Goal: Check status: Check status

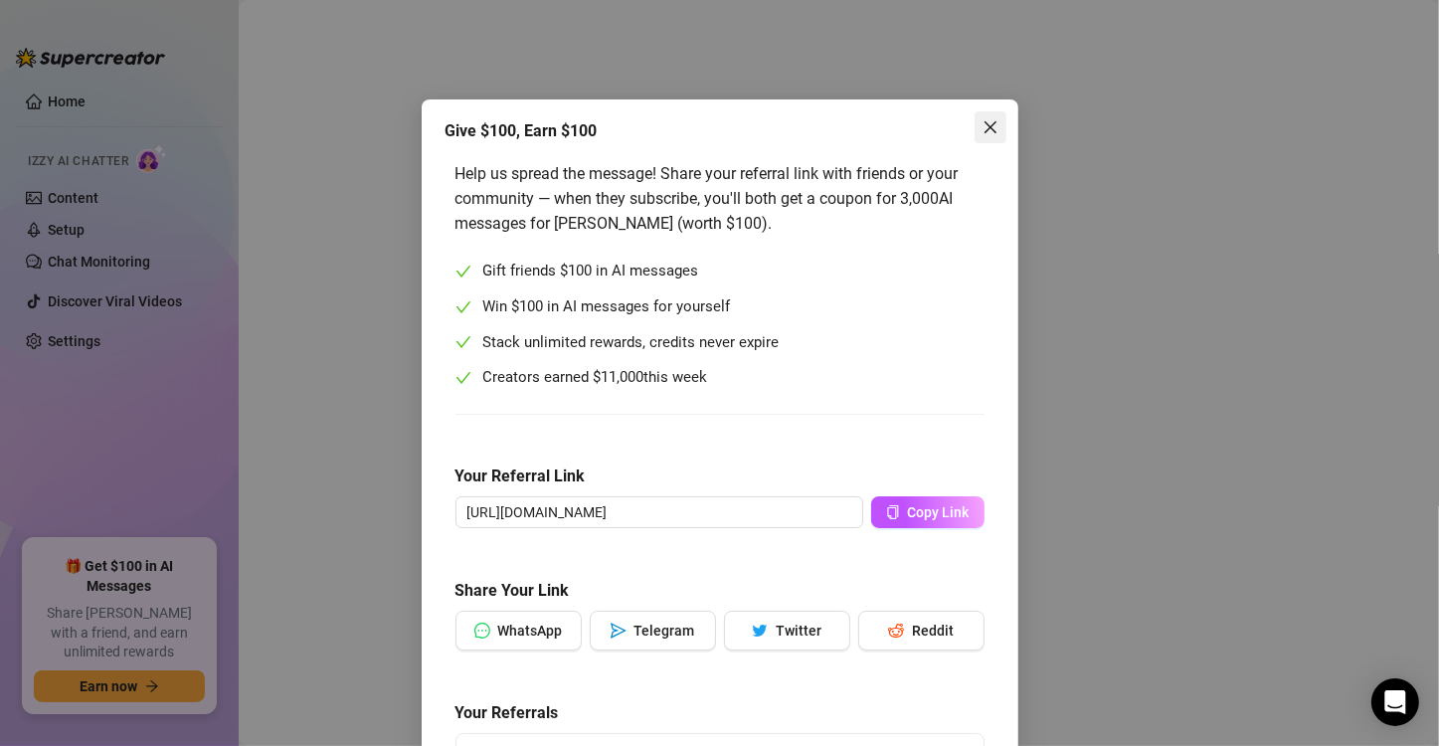
click at [974, 127] on span "Close" at bounding box center [990, 127] width 32 height 16
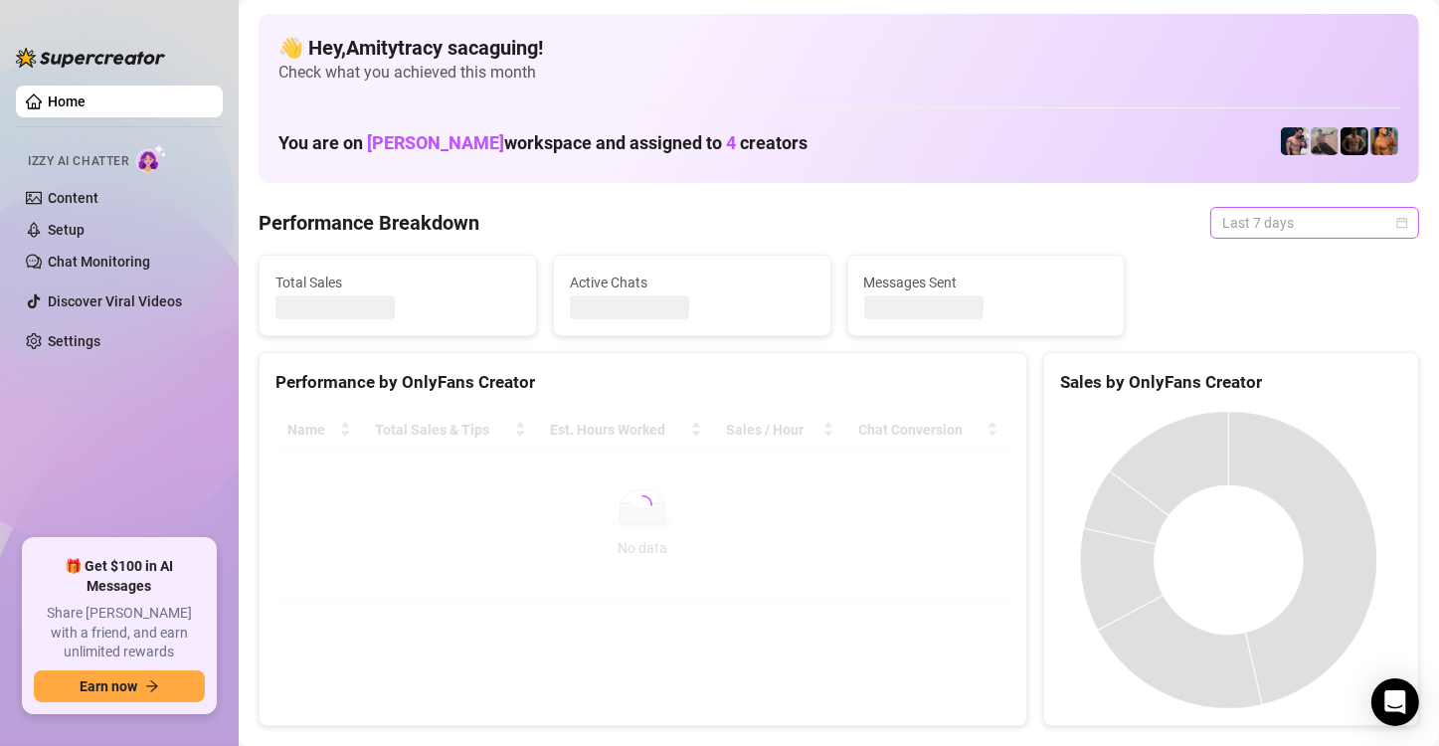
click at [1286, 223] on span "Last 7 days" at bounding box center [1314, 223] width 185 height 30
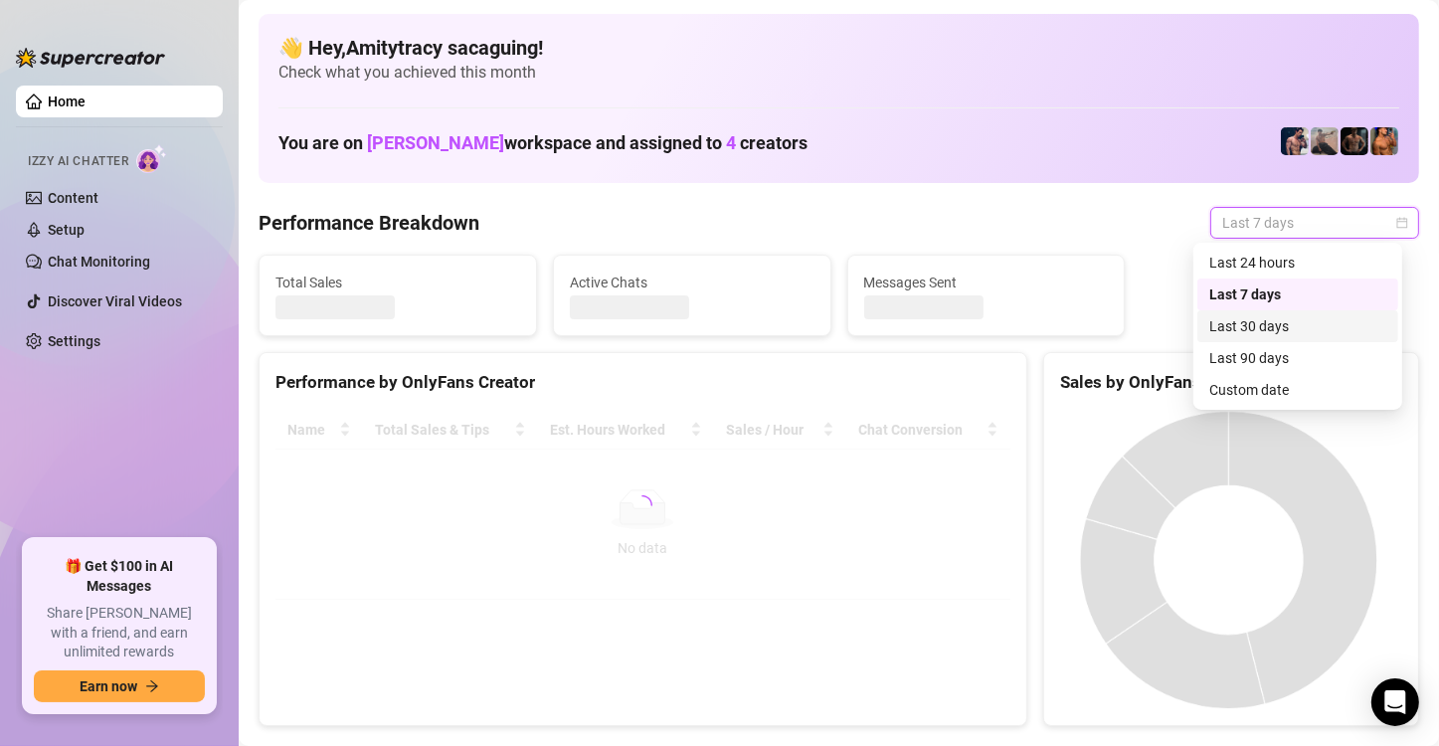
click at [1232, 392] on div "Custom date" at bounding box center [1297, 390] width 177 height 22
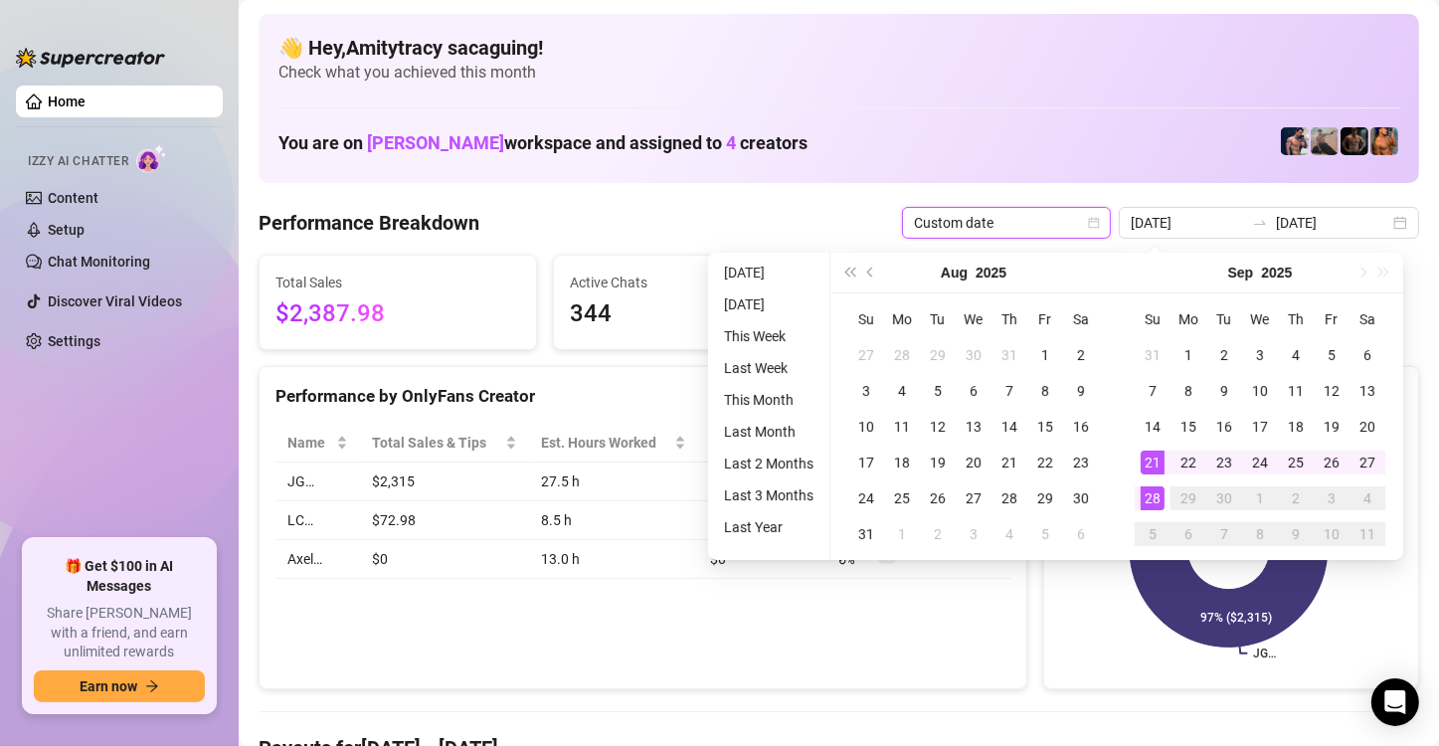
click at [1148, 500] on div "28" at bounding box center [1152, 498] width 24 height 24
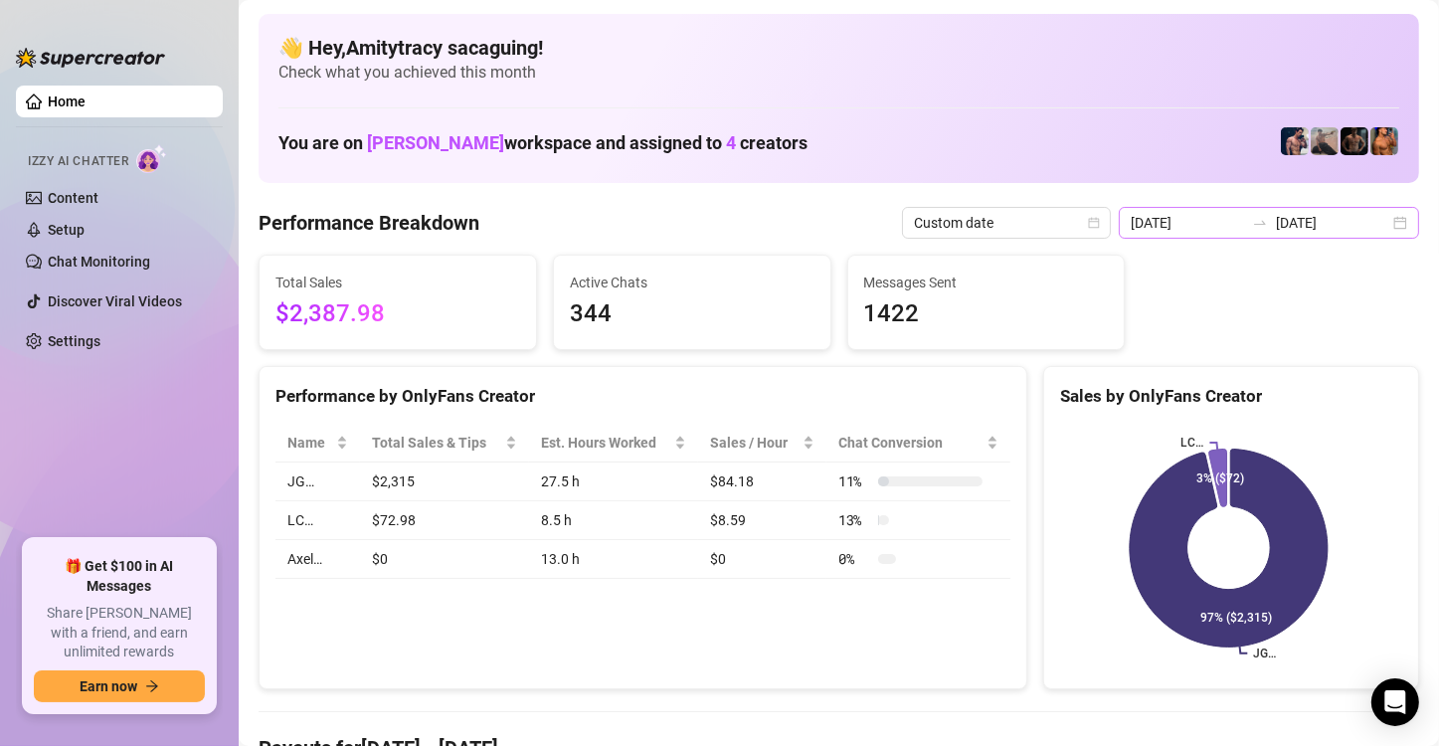
click at [1380, 219] on div "[DATE] [DATE]" at bounding box center [1269, 223] width 300 height 32
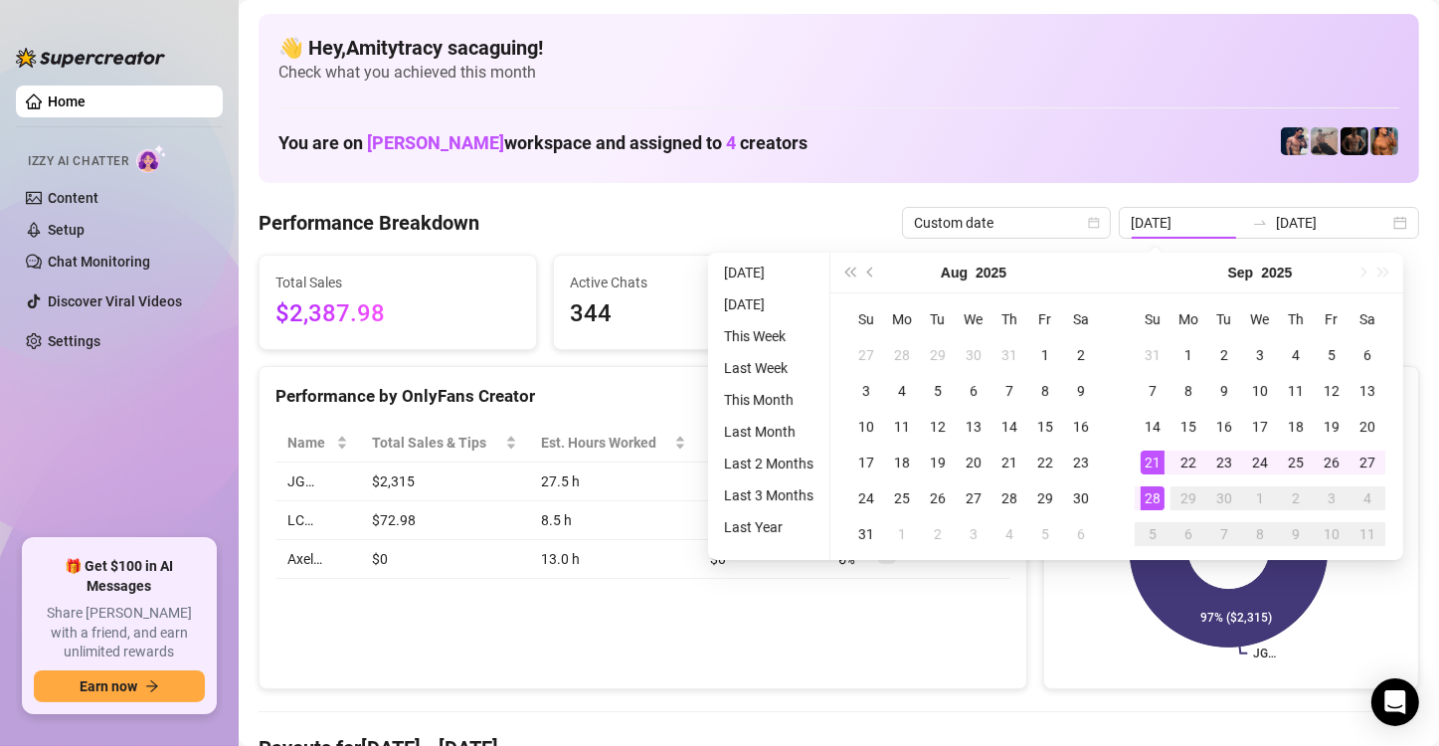
click at [1152, 495] on div "28" at bounding box center [1152, 498] width 24 height 24
type input "[DATE]"
click at [1152, 495] on div "28" at bounding box center [1152, 498] width 24 height 24
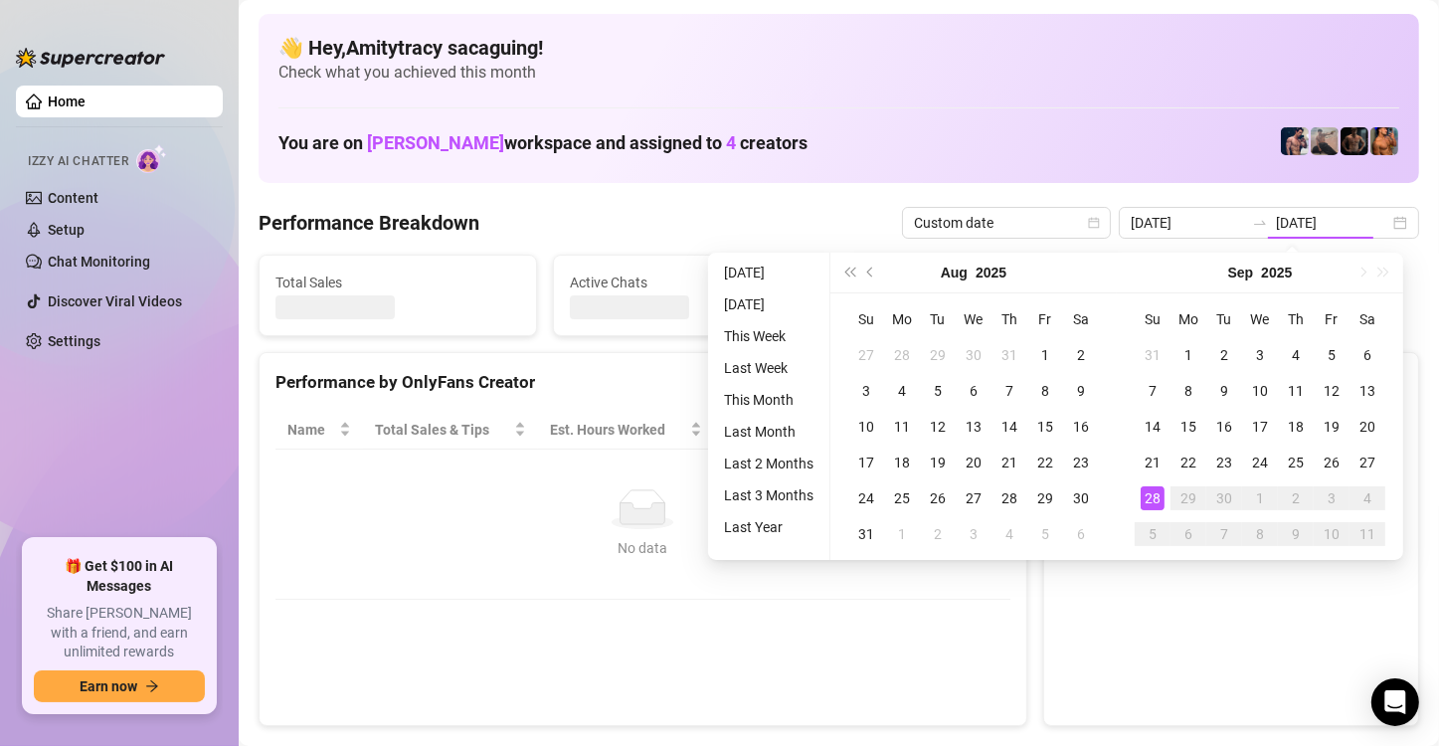
type input "[DATE]"
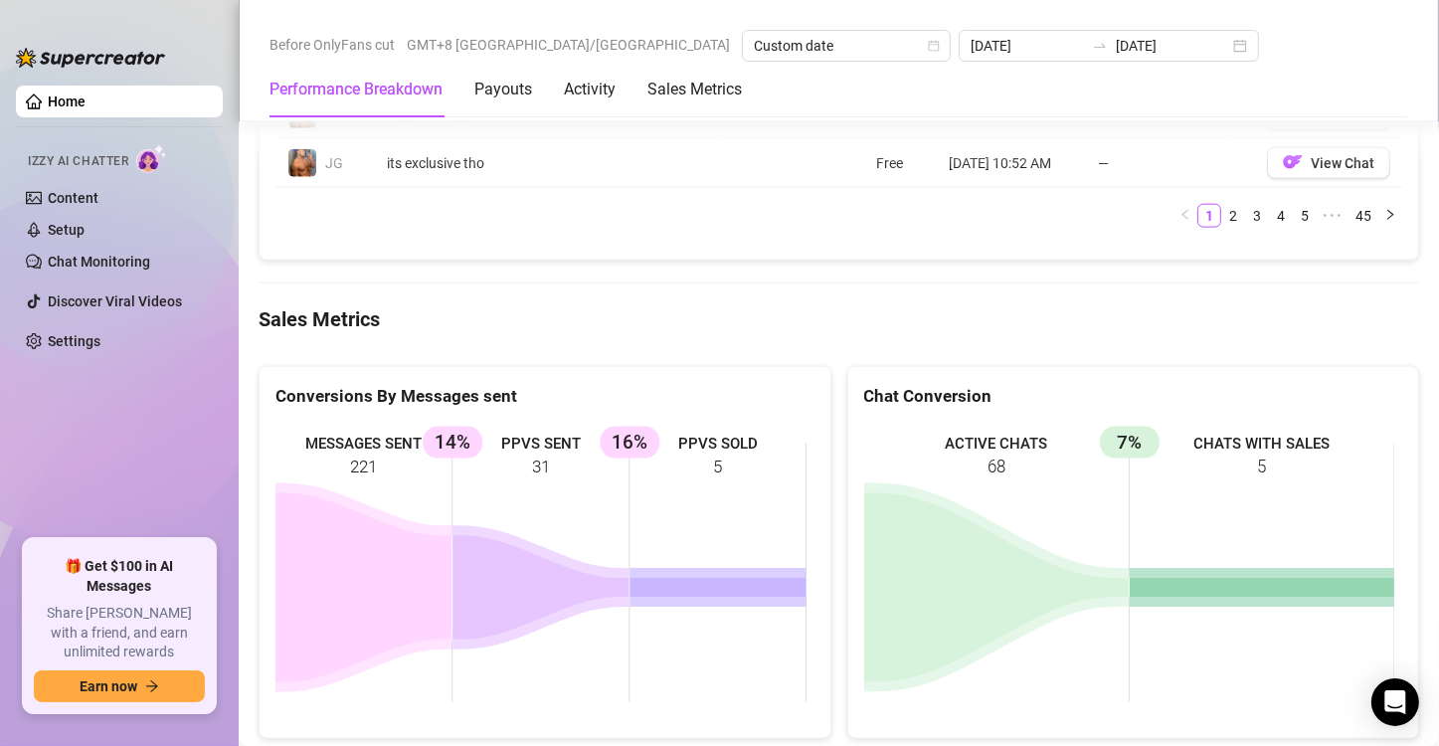
scroll to position [2525, 0]
